Goal: Information Seeking & Learning: Learn about a topic

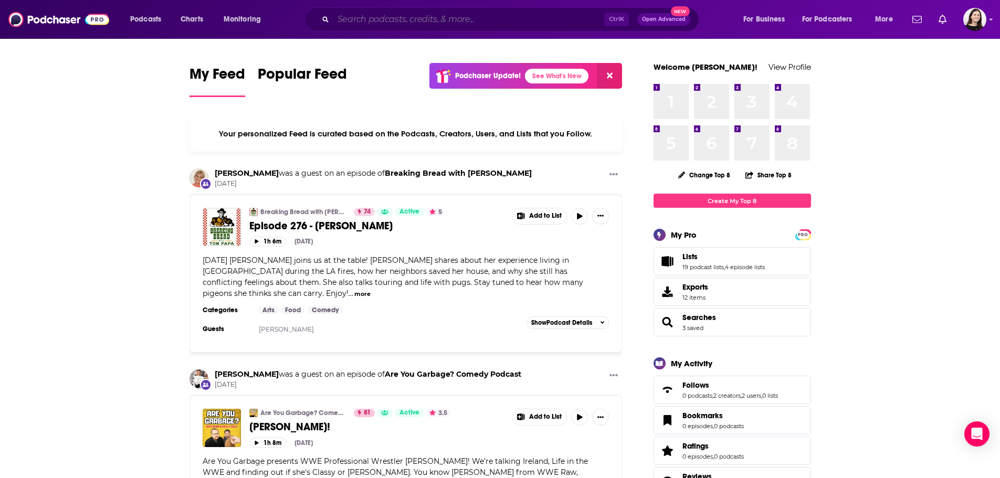
click at [349, 19] on input "Search podcasts, credits, & more..." at bounding box center [468, 19] width 271 height 17
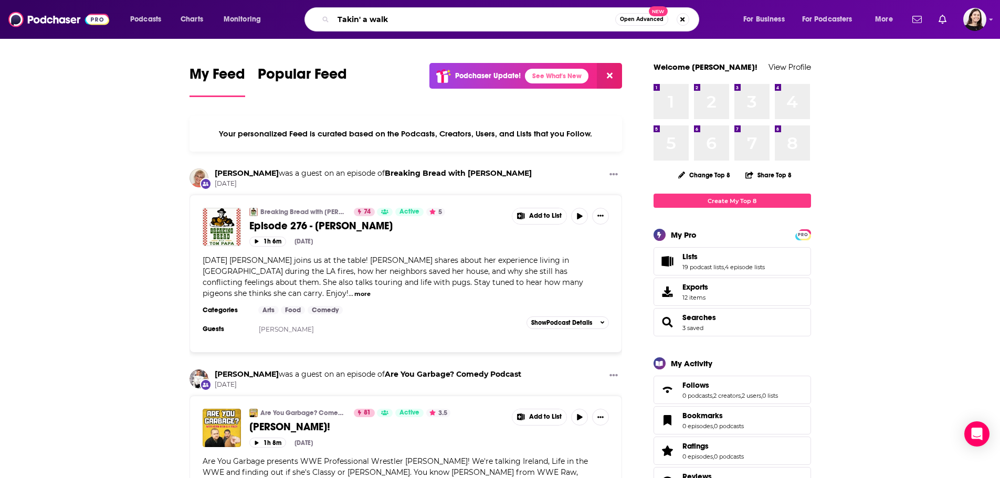
click at [565, 16] on input "Takin' a walk" at bounding box center [474, 19] width 282 height 17
type input "Takin' a walk"
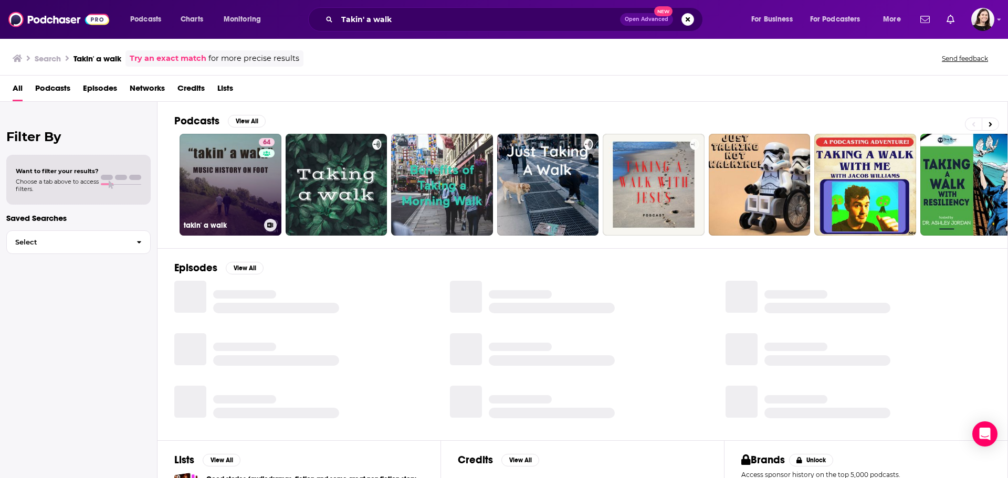
click at [228, 169] on link "64 takin' a walk" at bounding box center [231, 185] width 102 height 102
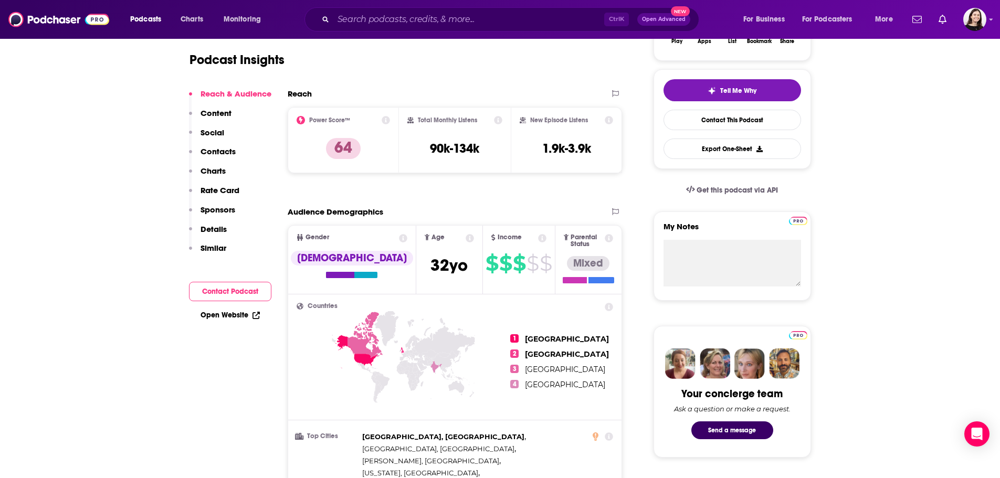
scroll to position [157, 0]
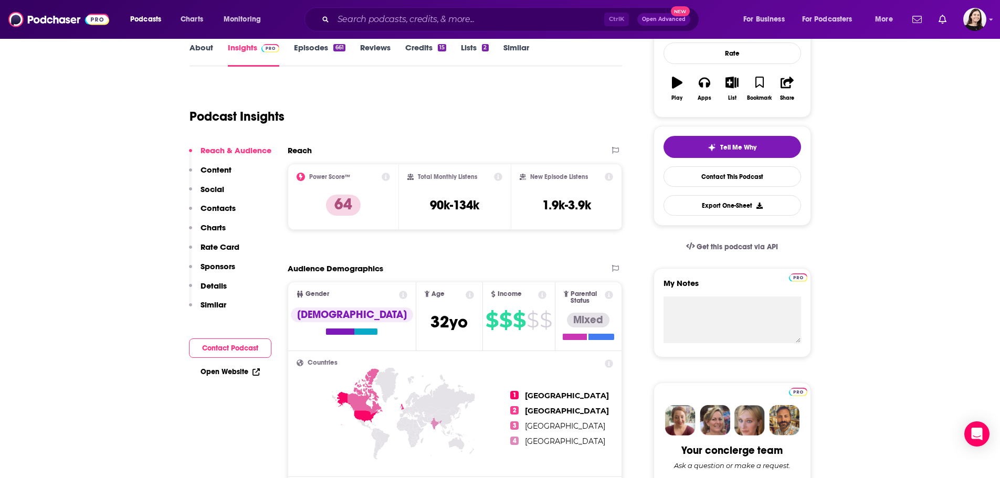
click at [323, 52] on link "Episodes 661" at bounding box center [319, 55] width 51 height 24
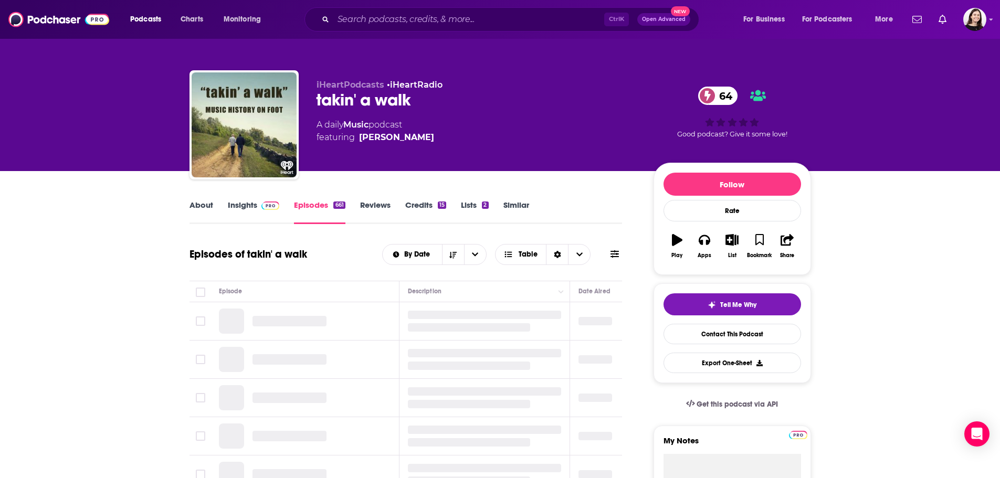
scroll to position [52, 0]
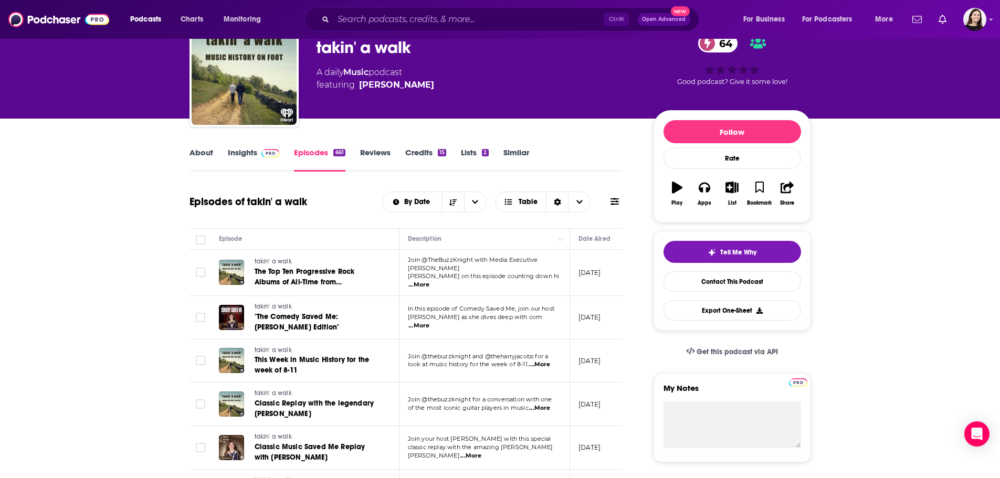
click at [432, 154] on link "Credits 15" at bounding box center [425, 160] width 41 height 24
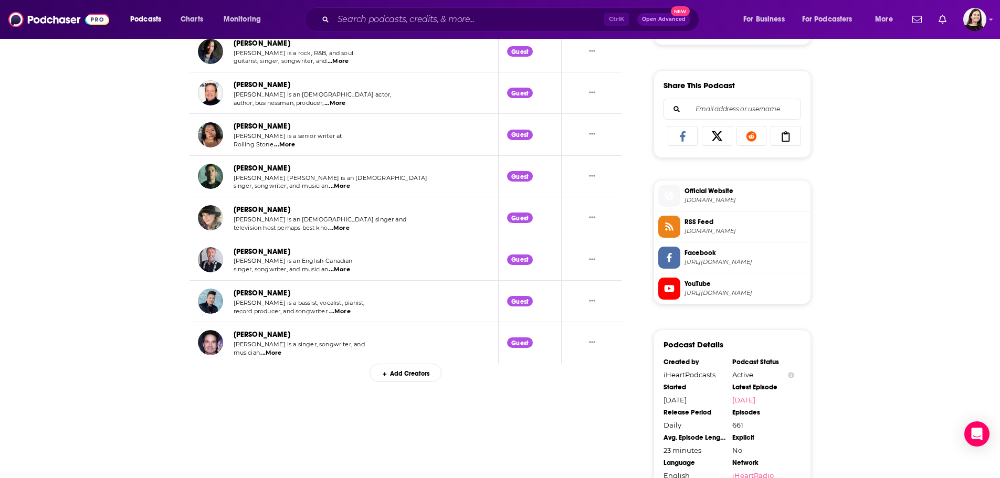
scroll to position [630, 0]
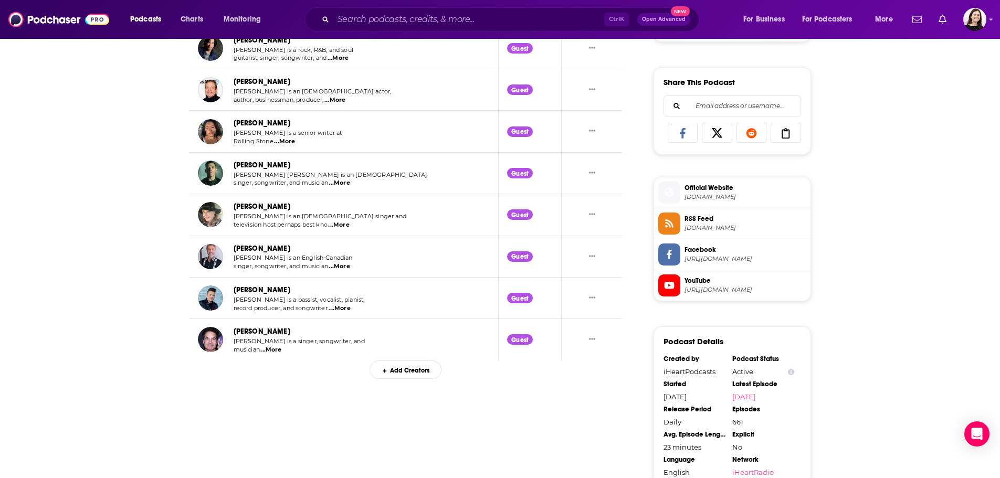
click at [419, 375] on div "Add Creators" at bounding box center [406, 370] width 72 height 18
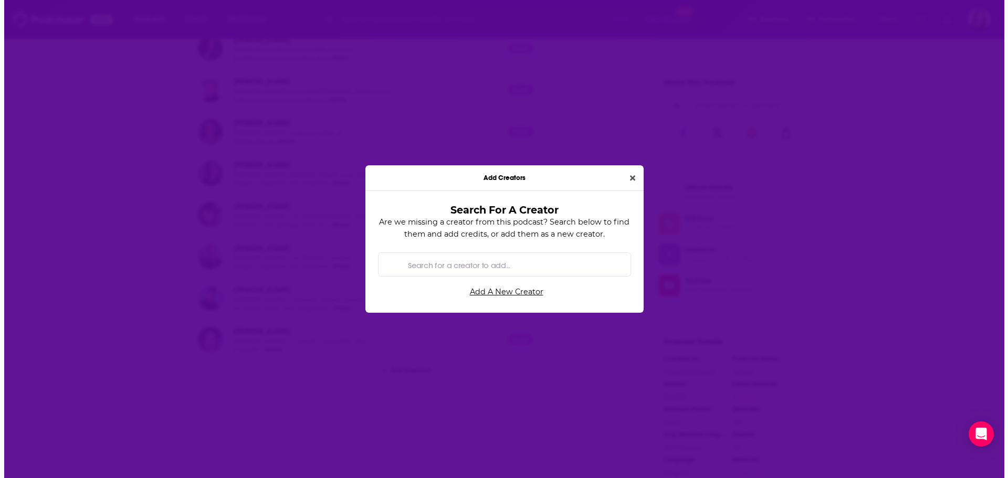
scroll to position [0, 0]
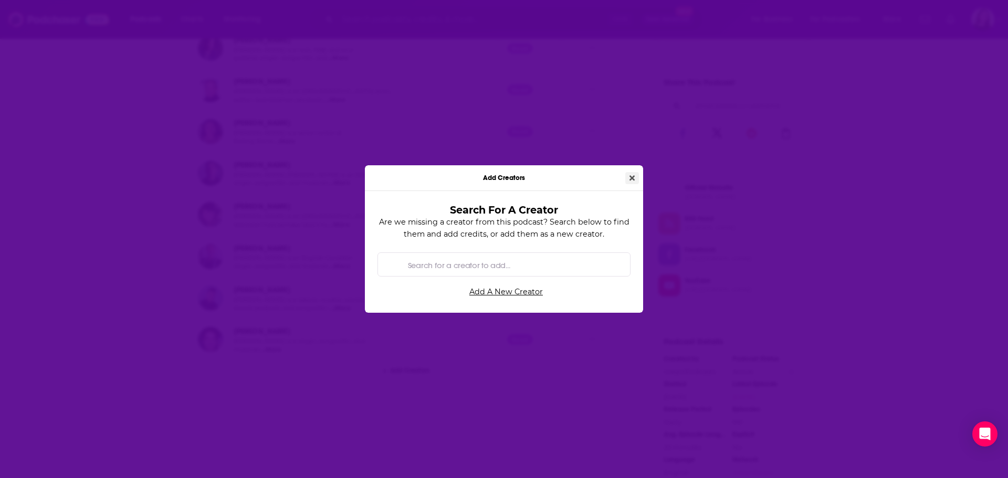
click at [637, 181] on button "Close" at bounding box center [632, 178] width 14 height 12
